Goal: Task Accomplishment & Management: Complete application form

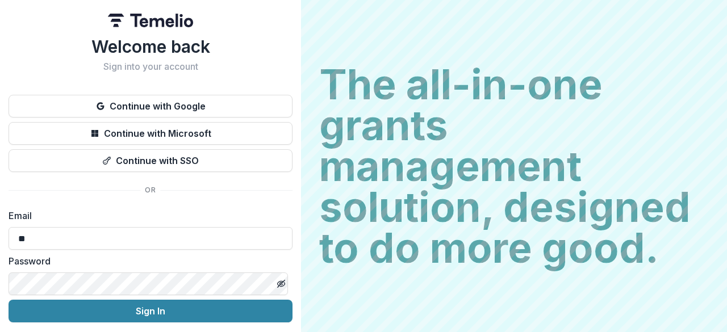
type input "*"
type input "**********"
click at [9, 300] on button "Sign In" at bounding box center [151, 311] width 284 height 23
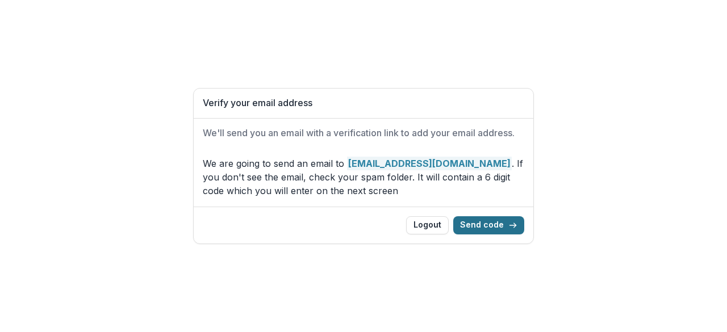
click at [491, 220] on button "Send code" at bounding box center [488, 225] width 71 height 18
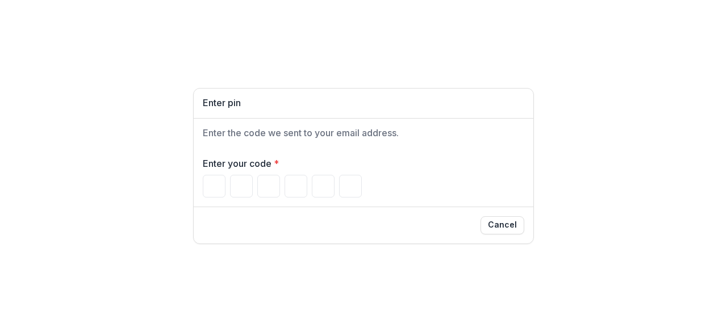
type input "*"
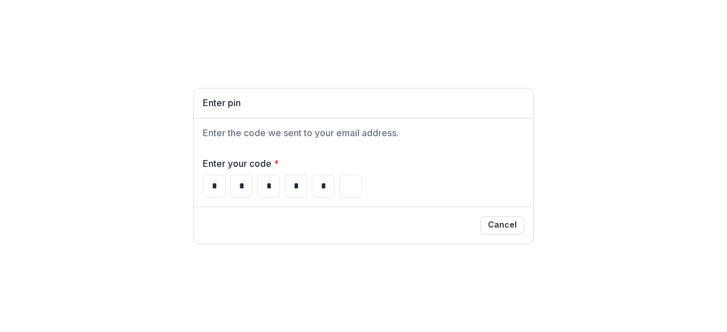
type input "*"
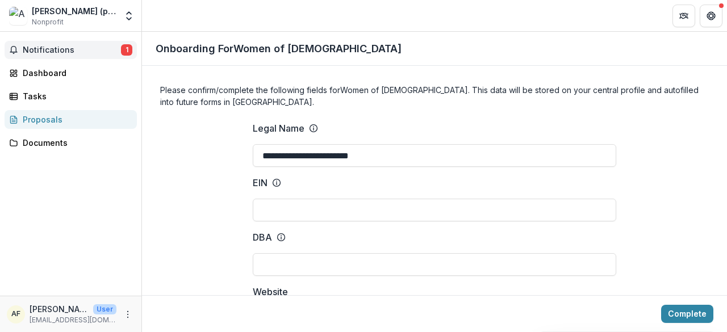
click at [73, 53] on span "Notifications" at bounding box center [72, 50] width 98 height 10
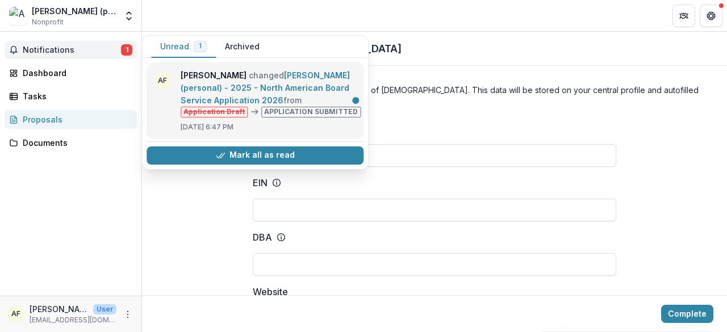
click at [276, 81] on link "[PERSON_NAME] (personal) - 2025 - North American Board Service Application 2026" at bounding box center [265, 87] width 169 height 35
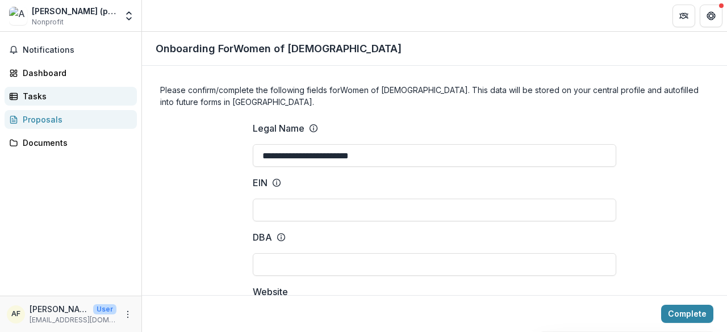
click at [45, 96] on div "Tasks" at bounding box center [75, 96] width 105 height 12
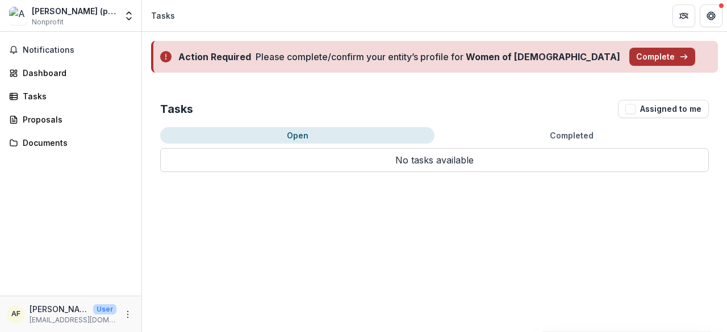
click at [629, 60] on button "Complete" at bounding box center [662, 57] width 66 height 18
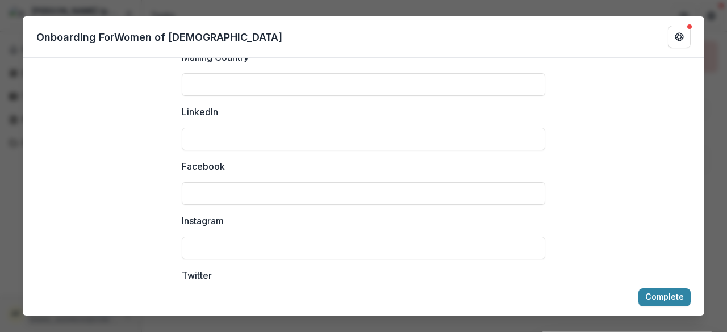
scroll to position [1464, 0]
click at [707, 148] on div "**********" at bounding box center [363, 166] width 727 height 332
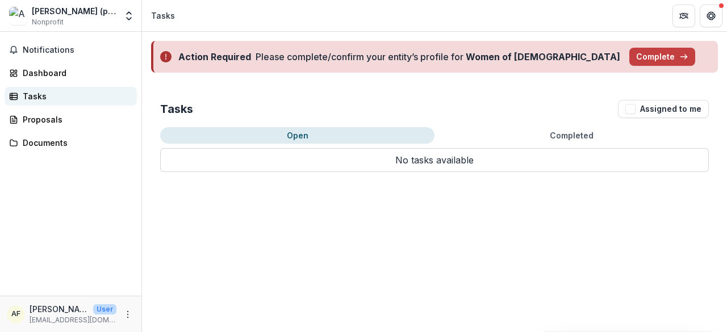
click at [44, 101] on div "Tasks" at bounding box center [75, 96] width 105 height 12
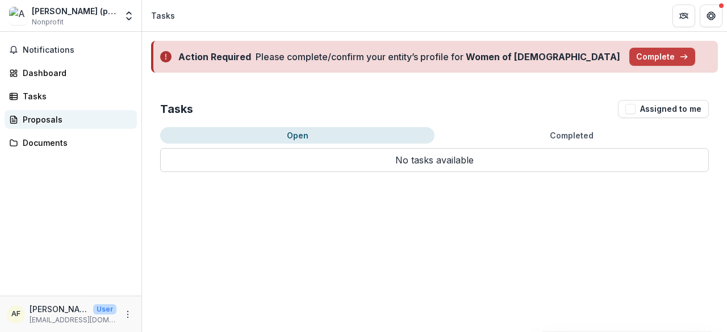
click at [50, 128] on link "Proposals" at bounding box center [71, 119] width 132 height 19
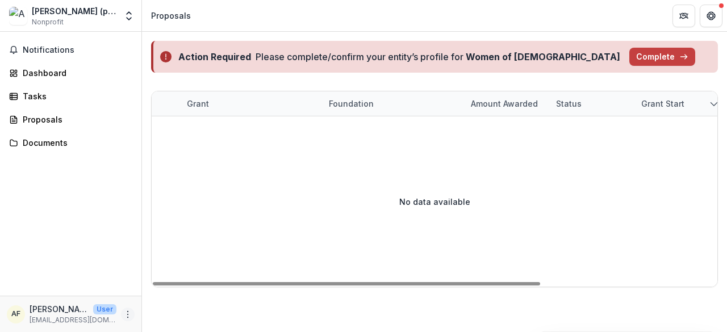
click at [129, 318] on icon "More" at bounding box center [127, 314] width 9 height 9
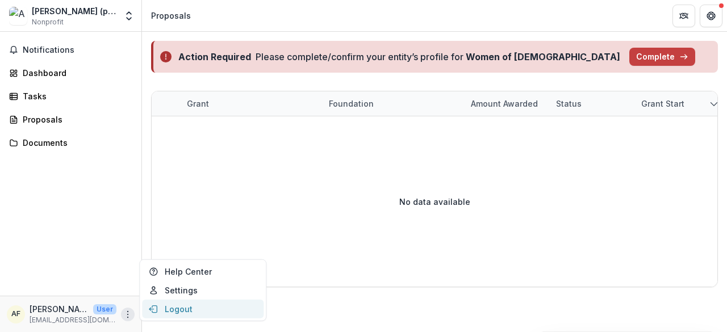
click at [173, 311] on button "Logout" at bounding box center [203, 309] width 122 height 19
